Goal: Communication & Community: Answer question/provide support

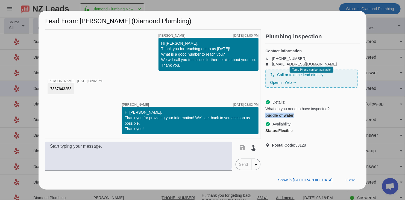
drag, startPoint x: 72, startPoint y: 89, endPoint x: 48, endPoint y: 88, distance: 24.4
click at [48, 88] on div "7867643258" at bounding box center [61, 88] width 27 height 11
copy div "7867643258"
drag, startPoint x: 112, startPoint y: 24, endPoint x: 83, endPoint y: 20, distance: 29.5
click at [83, 20] on h1 "Lead From: [PERSON_NAME] (Diamond Plumbing)" at bounding box center [203, 20] width 328 height 18
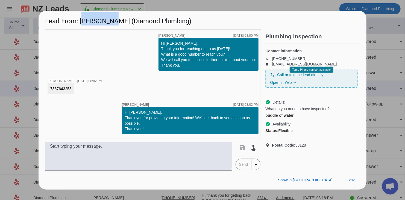
copy h1 "[PERSON_NAME]"
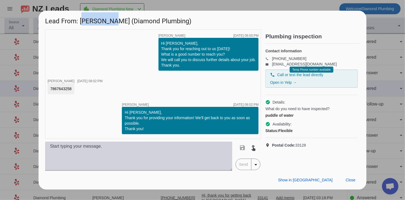
click at [143, 160] on textarea at bounding box center [138, 155] width 187 height 29
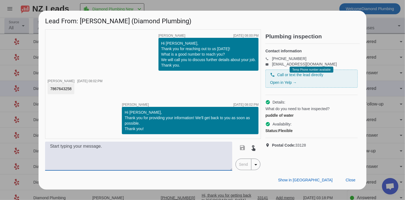
paste textarea "Hi, this is [PERSON_NAME] from Diamond Plumbing we’re following up on your rece…"
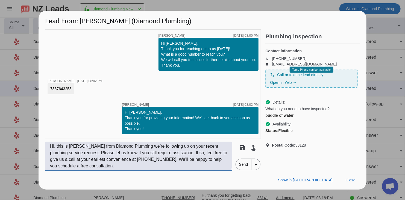
type textarea "Hi, this is [PERSON_NAME] from Diamond Plumbing we’re following up on your rece…"
click at [245, 166] on span "Send" at bounding box center [244, 164] width 16 height 11
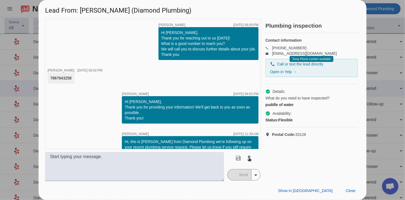
scroll to position [19, 0]
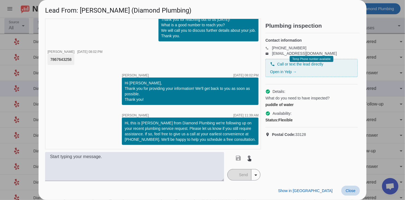
click at [351, 188] on span "Close" at bounding box center [351, 190] width 10 height 4
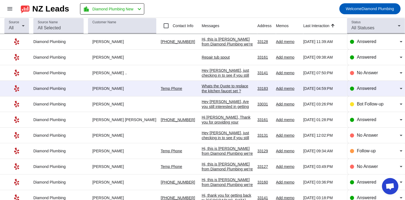
click at [208, 88] on div "Whats the Quote to replace the kitchen faucet set ?" at bounding box center [227, 88] width 51 height 10
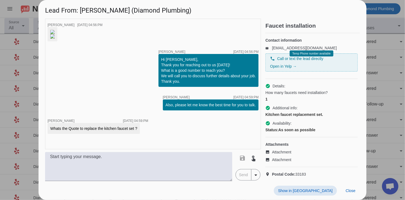
click at [55, 34] on img at bounding box center [52, 32] width 4 height 4
click at [55, 38] on img at bounding box center [52, 36] width 4 height 4
